Goal: Information Seeking & Learning: Find contact information

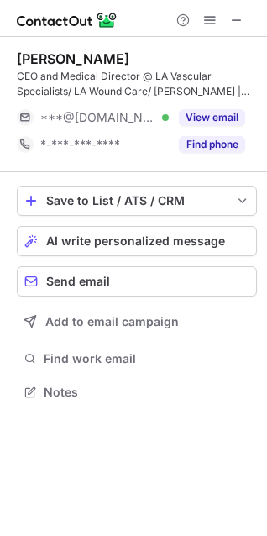
scroll to position [381, 267]
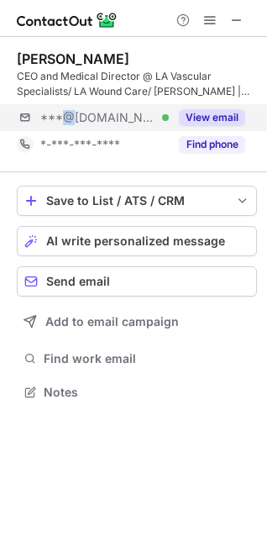
drag, startPoint x: 65, startPoint y: 118, endPoint x: 4, endPoint y: 129, distance: 61.6
click at [63, 116] on span "***@gmail.com" at bounding box center [98, 117] width 116 height 15
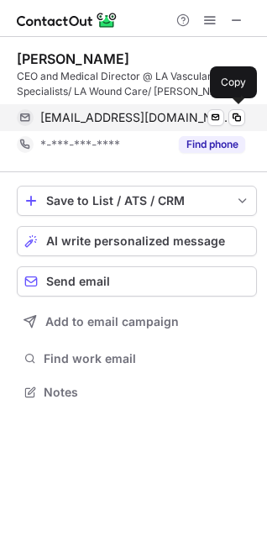
click at [102, 110] on span "drvein90210@gmail.com" at bounding box center [136, 117] width 192 height 15
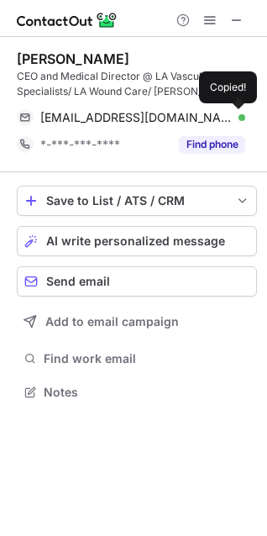
click at [31, 65] on div "Ramtin Massoudi" at bounding box center [73, 58] width 113 height 17
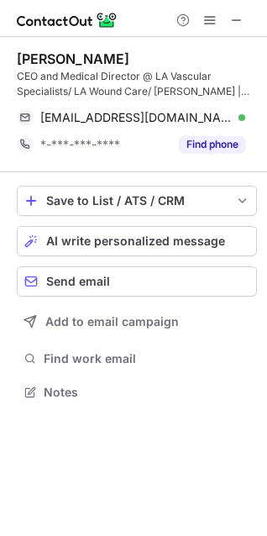
click at [22, 75] on div "CEO and Medical Director @ LA Vascular Specialists/ LA Wound Care/ Aluna Cosmet…" at bounding box center [137, 84] width 240 height 30
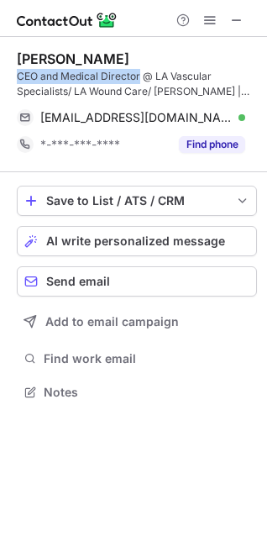
drag, startPoint x: 22, startPoint y: 75, endPoint x: 113, endPoint y: 72, distance: 91.6
click at [125, 74] on div "CEO and Medical Director @ LA Vascular Specialists/ LA Wound Care/ Aluna Cosmet…" at bounding box center [137, 84] width 240 height 30
copy div "CEO and Medical Director"
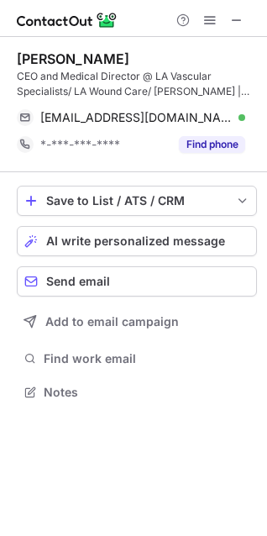
click at [36, 55] on div "Ramtin Massoudi" at bounding box center [73, 58] width 113 height 17
drag, startPoint x: 36, startPoint y: 55, endPoint x: 106, endPoint y: 61, distance: 70.0
click at [106, 61] on div "Ramtin Massoudi" at bounding box center [73, 58] width 113 height 17
copy div "Ramtin Massoudi"
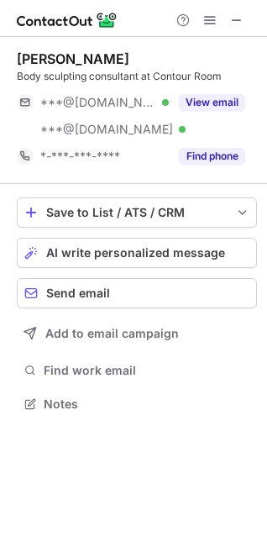
scroll to position [392, 267]
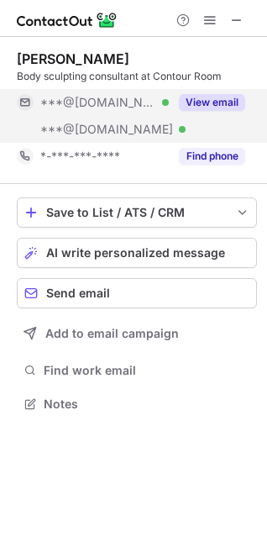
click at [97, 119] on div "***@yahoo.com Verified" at bounding box center [93, 129] width 152 height 27
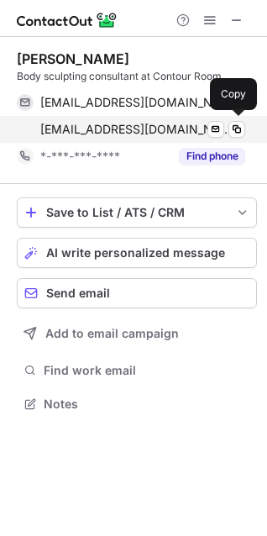
click at [86, 128] on span "adworska@yahoo.com" at bounding box center [136, 129] width 192 height 15
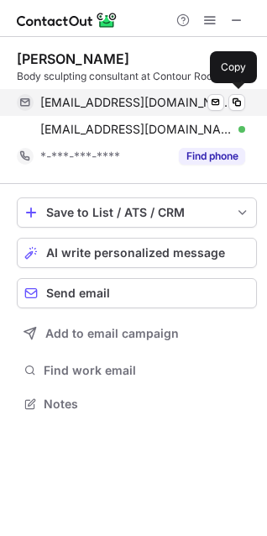
click at [84, 103] on span "dworska@gmail.com" at bounding box center [136, 102] width 192 height 15
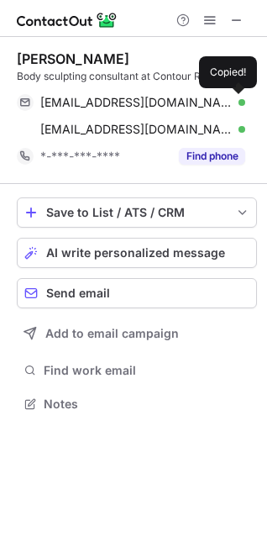
click at [48, 87] on div "Aleksandra Turlure Body sculpting consultant at Contour Room dworska@gmail.com …" at bounding box center [137, 109] width 240 height 119
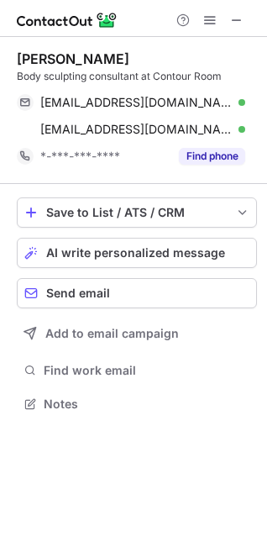
click at [40, 55] on div "Aleksandra Turlure" at bounding box center [73, 58] width 113 height 17
drag, startPoint x: 40, startPoint y: 55, endPoint x: 108, endPoint y: 65, distance: 67.8
click at [129, 64] on div "Aleksandra Turlure" at bounding box center [73, 58] width 113 height 17
copy div "Aleksandra Turlure"
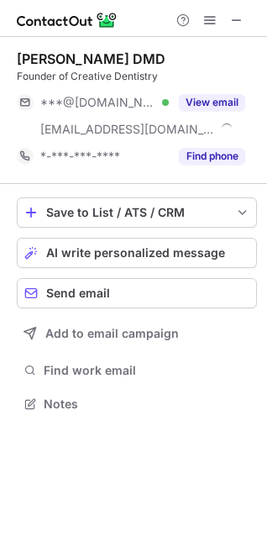
scroll to position [392, 267]
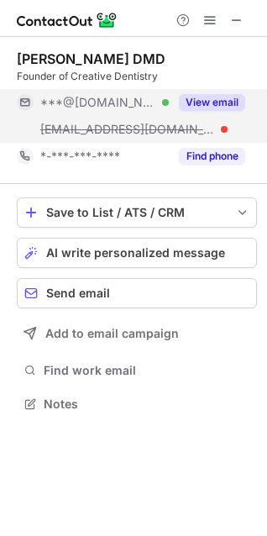
click at [81, 93] on div "***@[DOMAIN_NAME] Verified" at bounding box center [93, 102] width 152 height 27
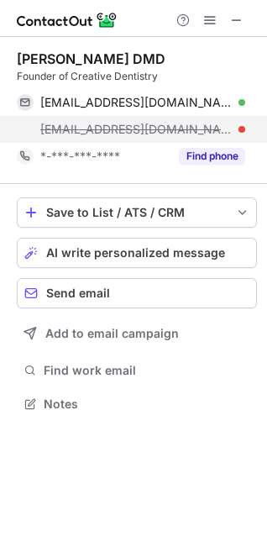
click at [84, 124] on span "anitha@creativedentistryofatlanta.com" at bounding box center [136, 129] width 192 height 15
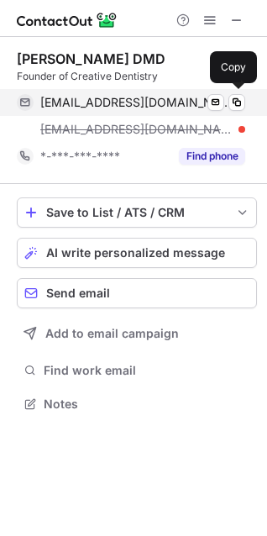
click at [81, 102] on span "arama_reddy@yahoo.com" at bounding box center [136, 102] width 192 height 15
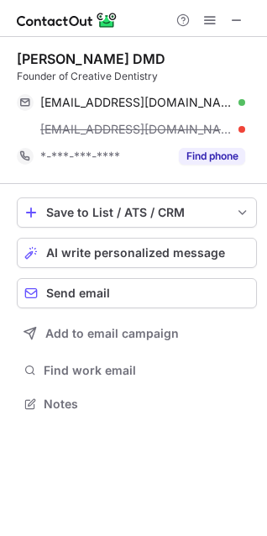
click at [29, 76] on div "Founder of Creative Dentistry" at bounding box center [137, 76] width 240 height 15
click at [23, 76] on div "Founder of Creative Dentistry" at bounding box center [137, 76] width 240 height 15
copy div "Founder"
click at [38, 52] on div "Anitha Reddy DMD" at bounding box center [91, 58] width 149 height 17
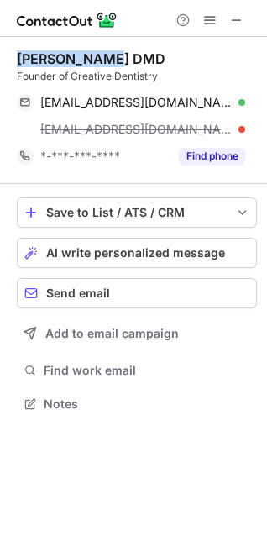
drag, startPoint x: 38, startPoint y: 52, endPoint x: 71, endPoint y: 50, distance: 32.8
click at [76, 50] on div "Anitha Reddy DMD" at bounding box center [91, 58] width 149 height 17
copy div "Anitha Reddy"
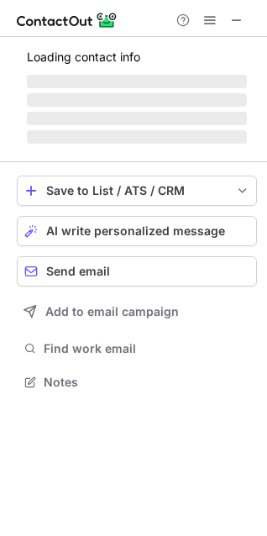
scroll to position [434, 267]
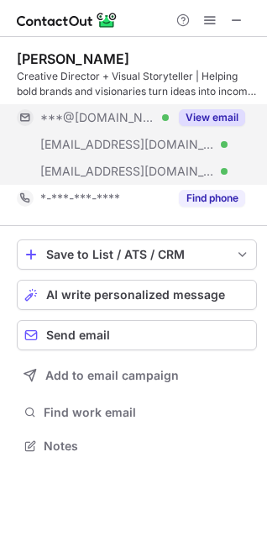
click at [108, 120] on span "***@[DOMAIN_NAME]" at bounding box center [98, 117] width 116 height 15
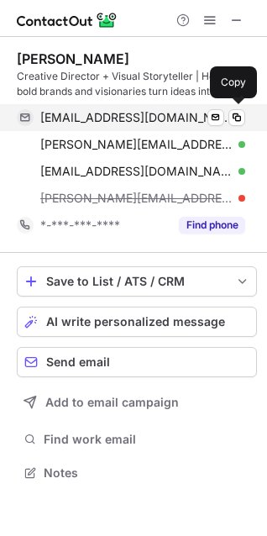
click at [104, 118] on span "ninasimmons716@gmail.com" at bounding box center [136, 117] width 192 height 15
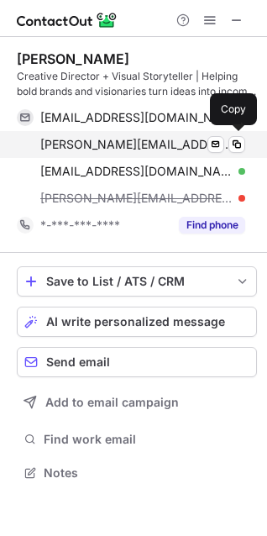
click at [118, 144] on span "ninasimmons@m-s-s.com" at bounding box center [136, 144] width 192 height 15
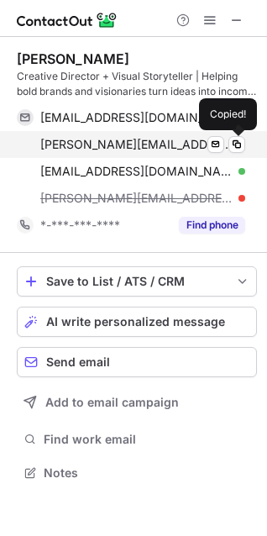
click at [106, 154] on div "ninasimmons@m-s-s.com Verified Send email Copied!" at bounding box center [131, 144] width 229 height 27
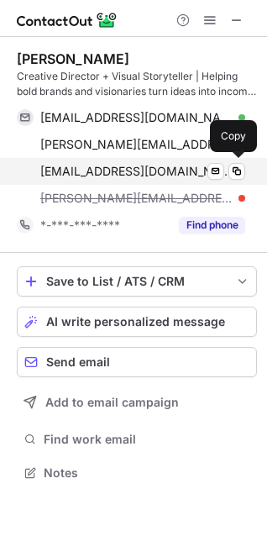
click at [101, 167] on span "contact@ninasimmons.com" at bounding box center [136, 171] width 192 height 15
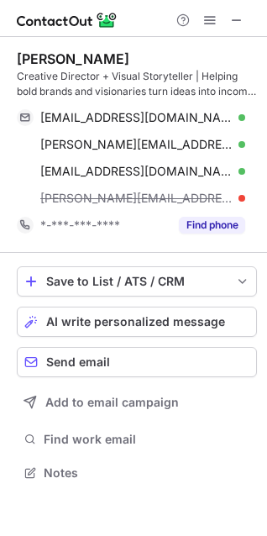
click at [70, 80] on div "Creative Director + Visual Storyteller | Helping bold brands and visionaries tu…" at bounding box center [137, 84] width 240 height 30
drag, startPoint x: 70, startPoint y: 80, endPoint x: 86, endPoint y: 83, distance: 16.3
click at [86, 83] on div "Creative Director + Visual Storyteller | Helping bold brands and visionaries tu…" at bounding box center [137, 84] width 240 height 30
copy div "Director"
click at [64, 56] on div "Nina Alexis" at bounding box center [73, 58] width 113 height 17
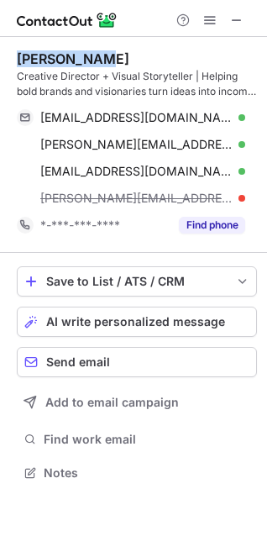
drag, startPoint x: 64, startPoint y: 56, endPoint x: 34, endPoint y: 59, distance: 30.4
click at [30, 57] on div "Nina Alexis" at bounding box center [73, 58] width 113 height 17
copy div "Nina Alexis"
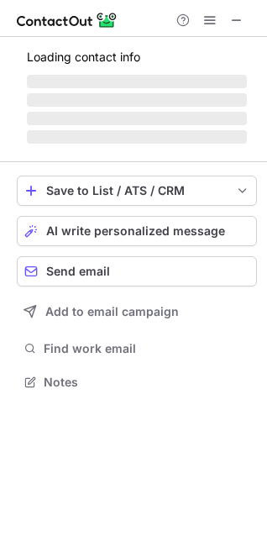
scroll to position [365, 267]
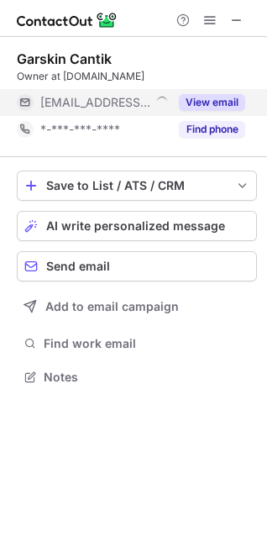
click at [65, 95] on span "[EMAIL_ADDRESS][DOMAIN_NAME]" at bounding box center [95, 102] width 110 height 15
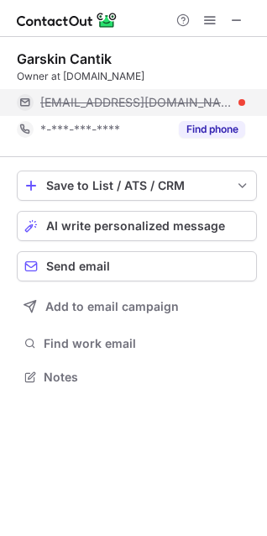
click at [106, 108] on span "[EMAIL_ADDRESS][DOMAIN_NAME]" at bounding box center [136, 102] width 192 height 15
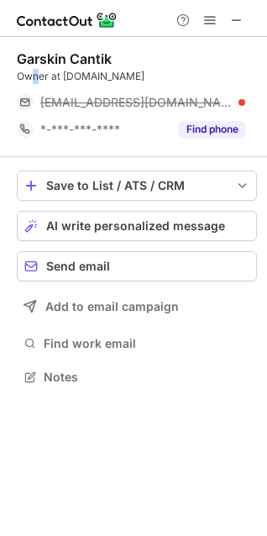
drag, startPoint x: 40, startPoint y: 71, endPoint x: 29, endPoint y: 72, distance: 11.0
click at [29, 72] on div "Owner at [DOMAIN_NAME]" at bounding box center [137, 76] width 240 height 15
click at [46, 74] on div "Owner at [DOMAIN_NAME]" at bounding box center [137, 76] width 240 height 15
click at [20, 74] on div "Owner at [DOMAIN_NAME]" at bounding box center [137, 76] width 240 height 15
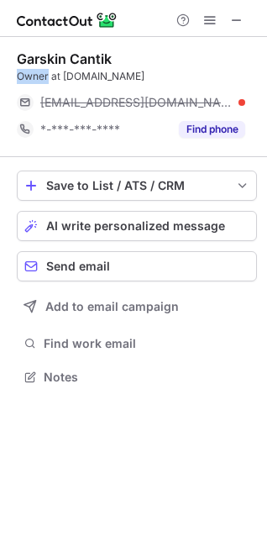
drag, startPoint x: 22, startPoint y: 74, endPoint x: 34, endPoint y: 74, distance: 12.6
click at [34, 74] on div "Owner at [DOMAIN_NAME]" at bounding box center [137, 76] width 240 height 15
click at [39, 57] on div "Garskin Cantik" at bounding box center [64, 58] width 95 height 17
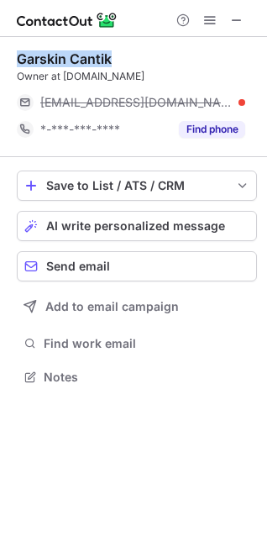
drag, startPoint x: 39, startPoint y: 57, endPoint x: 82, endPoint y: 56, distance: 42.9
click at [82, 56] on div "Garskin Cantik" at bounding box center [64, 58] width 95 height 17
copy div "Garskin Cantik"
